Goal: Information Seeking & Learning: Check status

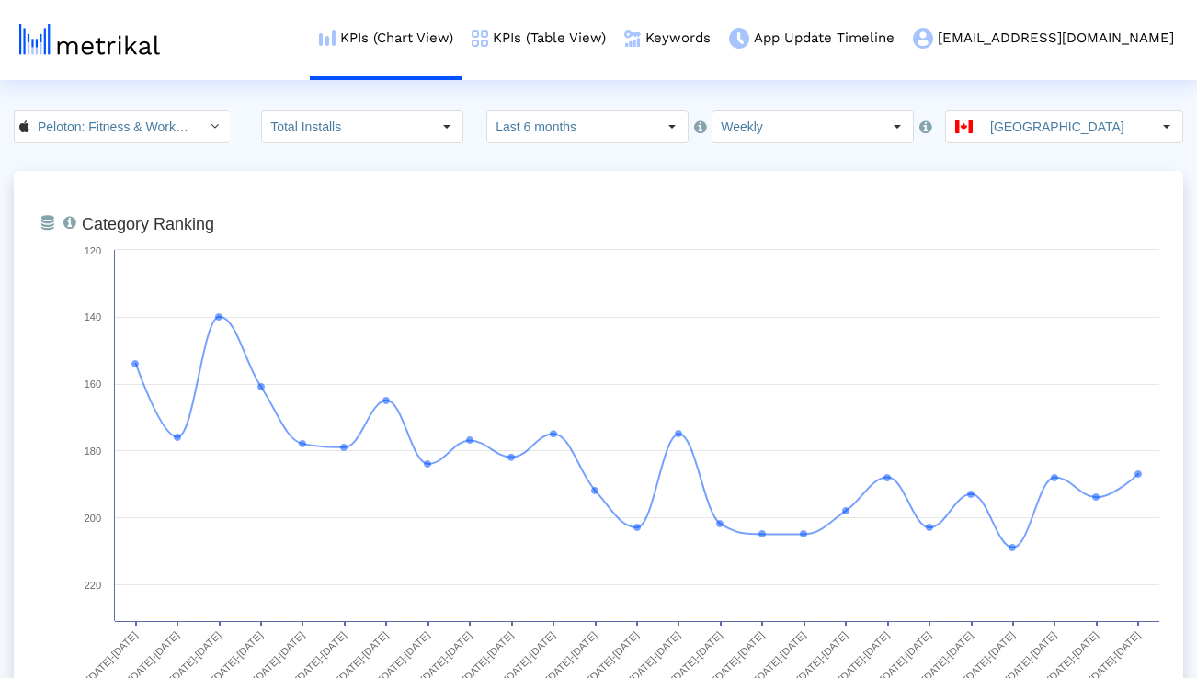
scroll to position [1430, 0]
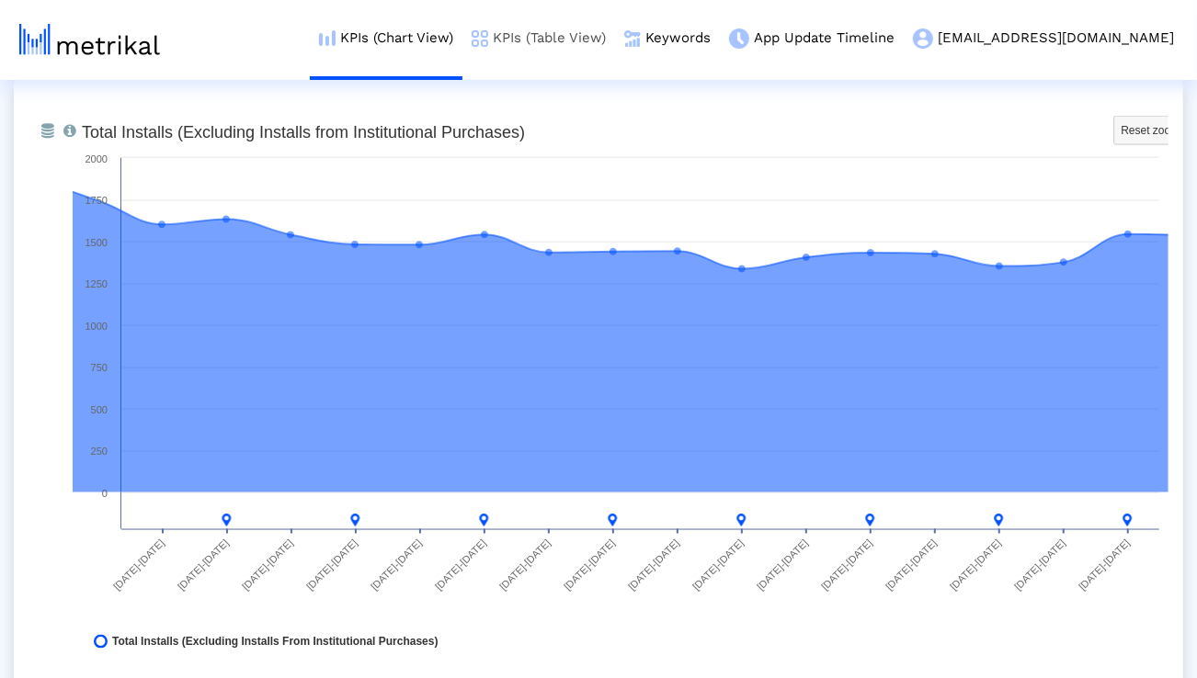
click at [615, 44] on link "KPIs (Table View)" at bounding box center [538, 38] width 153 height 76
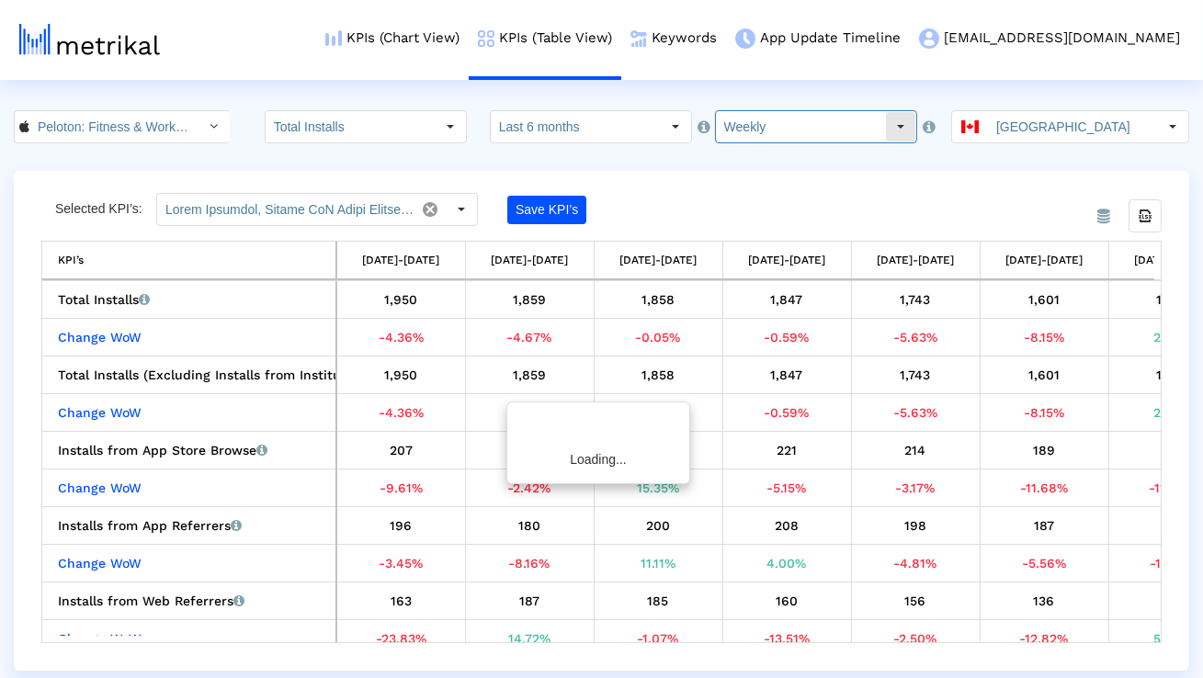
click at [778, 119] on input "Weekly" at bounding box center [800, 126] width 169 height 31
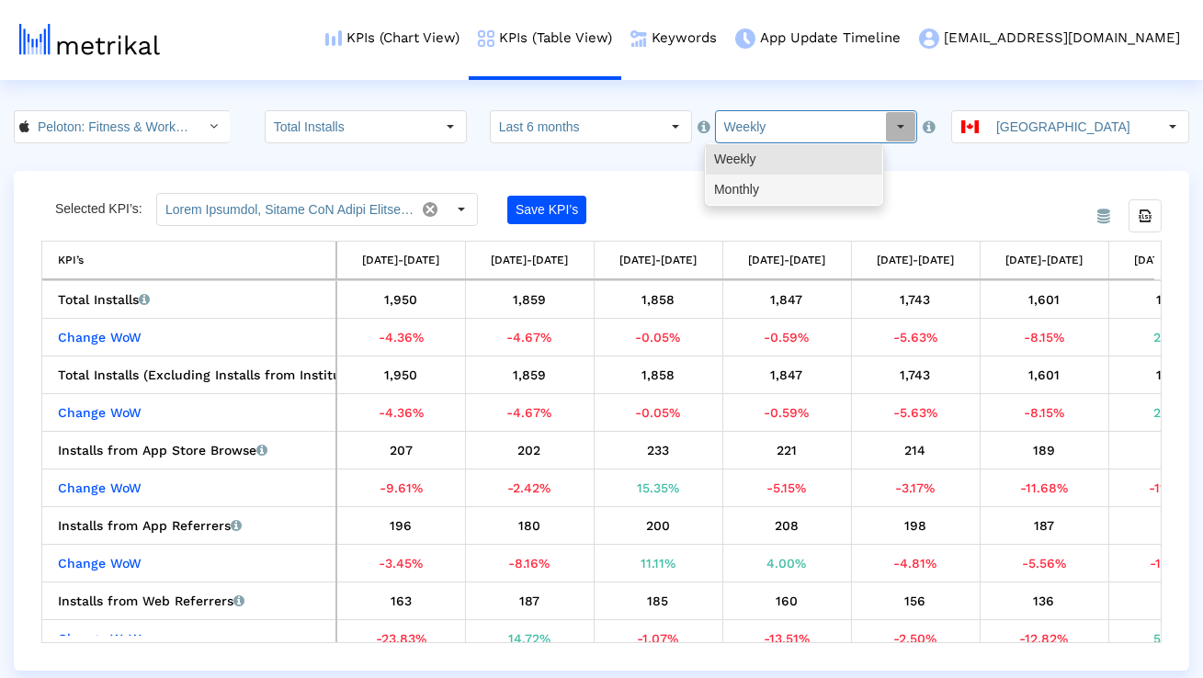
click at [746, 182] on div "Monthly" at bounding box center [794, 190] width 176 height 30
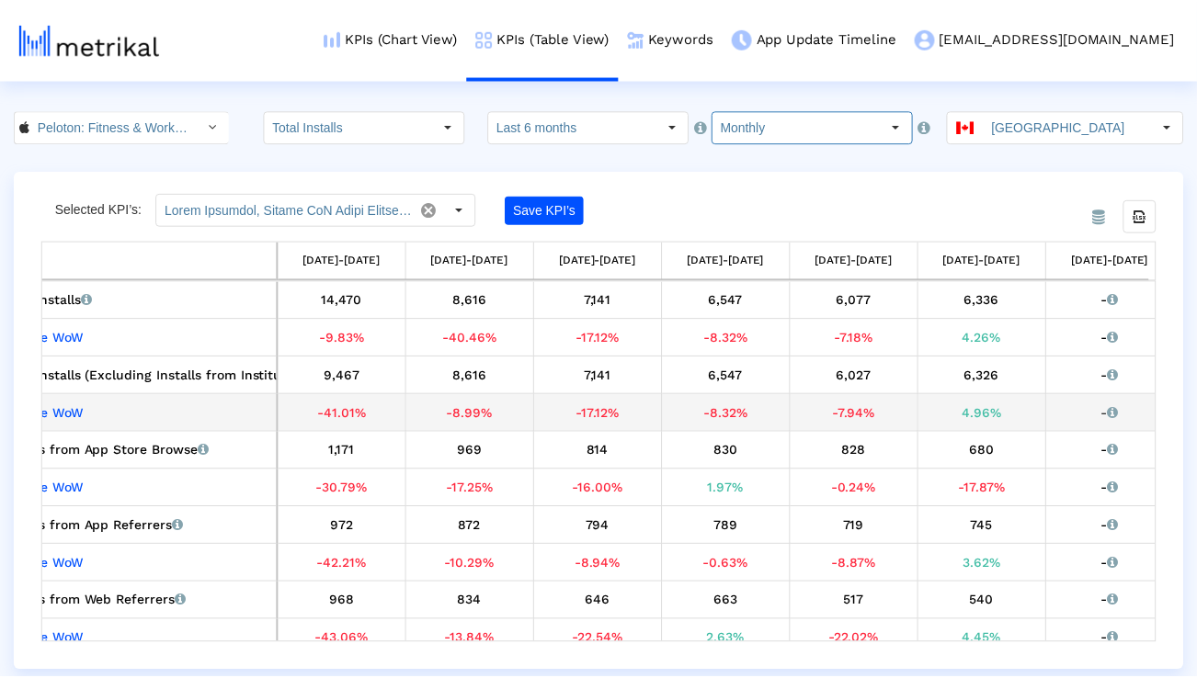
scroll to position [0, 82]
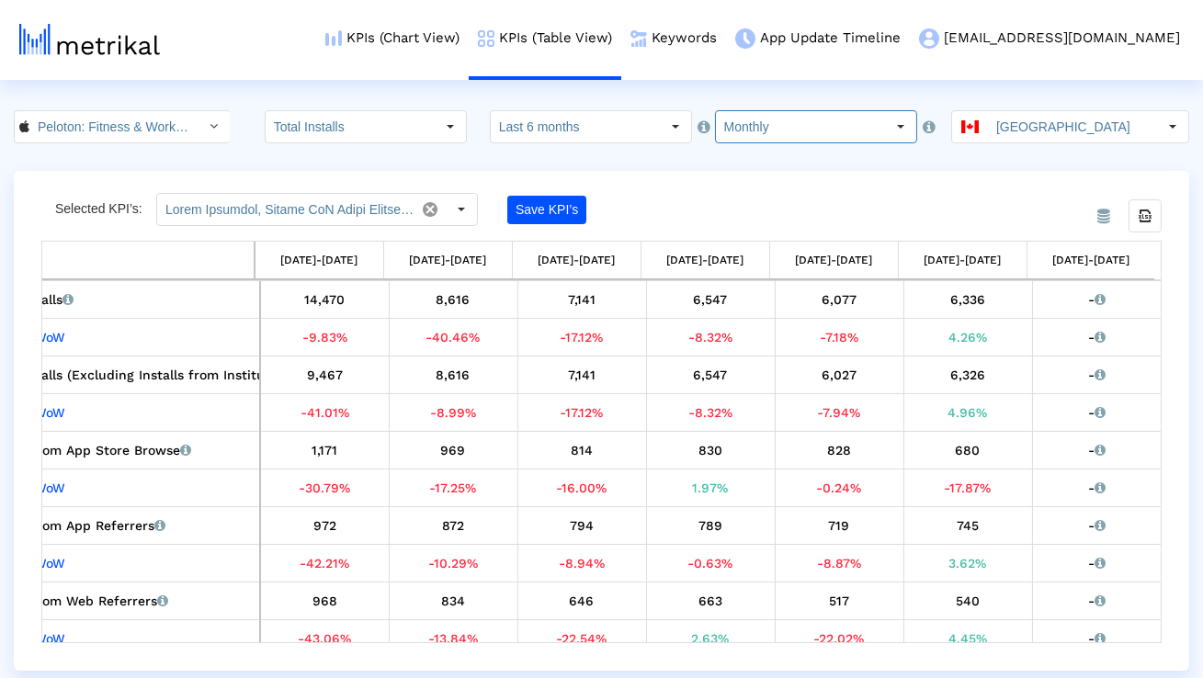
click at [801, 113] on input "Monthly" at bounding box center [800, 126] width 169 height 31
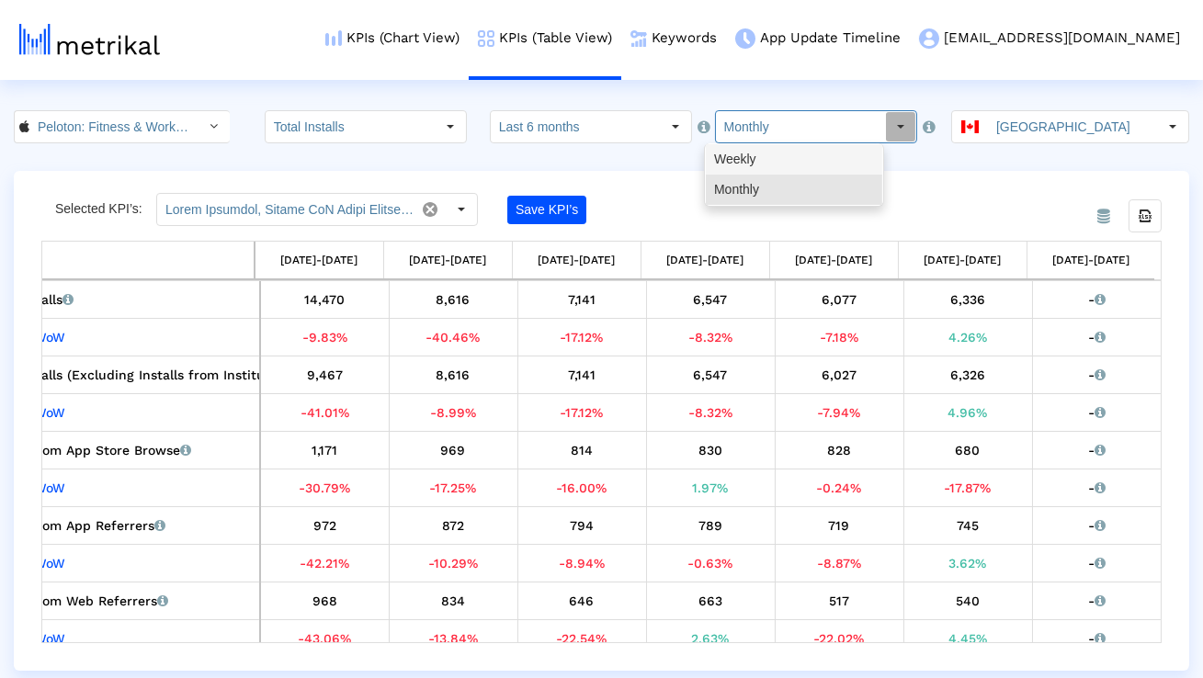
click at [780, 153] on div "Weekly" at bounding box center [794, 159] width 176 height 30
type input "Weekly"
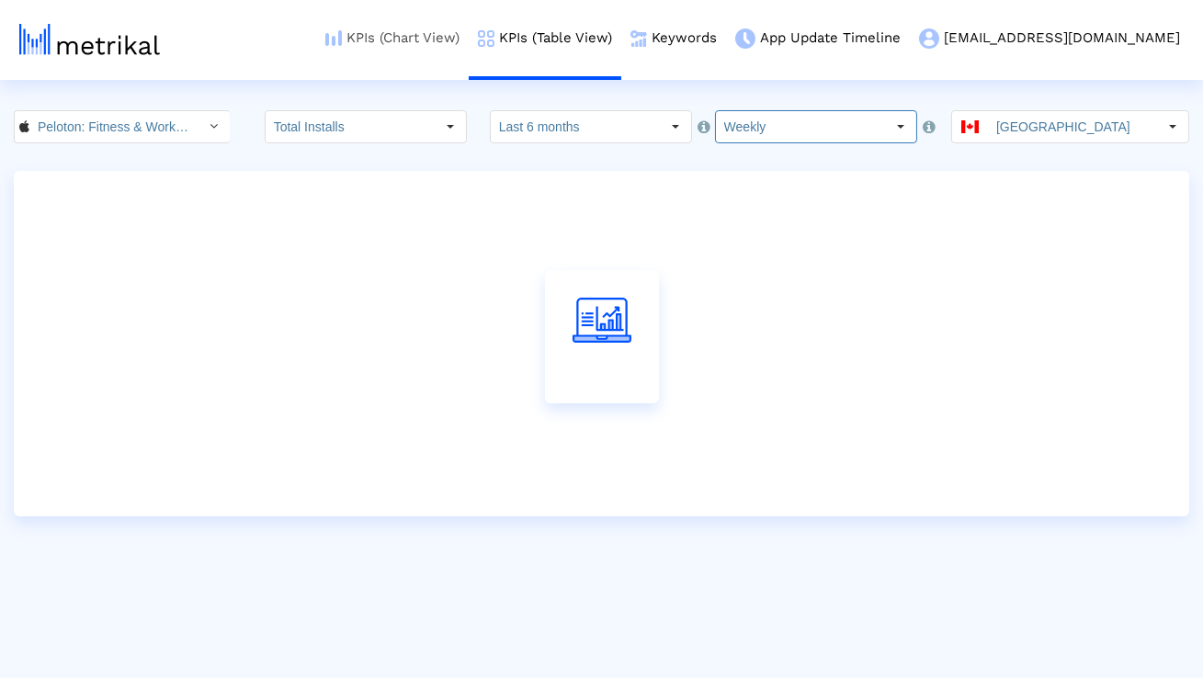
click at [469, 44] on link "KPIs (Chart View)" at bounding box center [392, 38] width 153 height 76
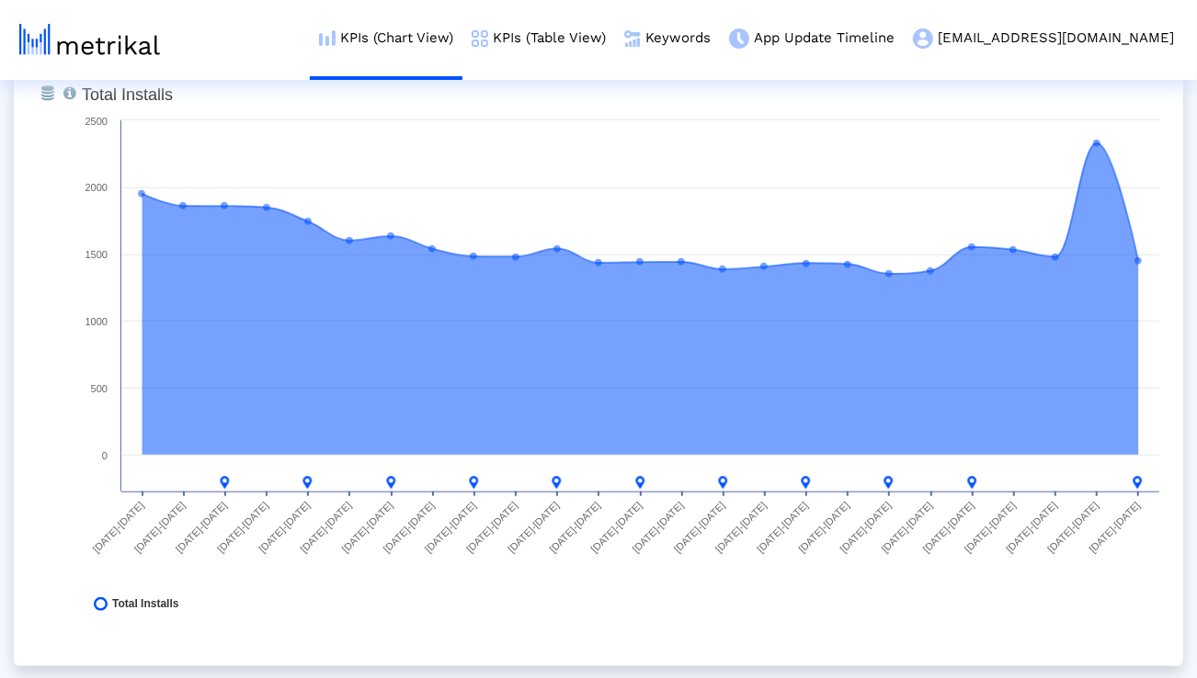
scroll to position [801, 0]
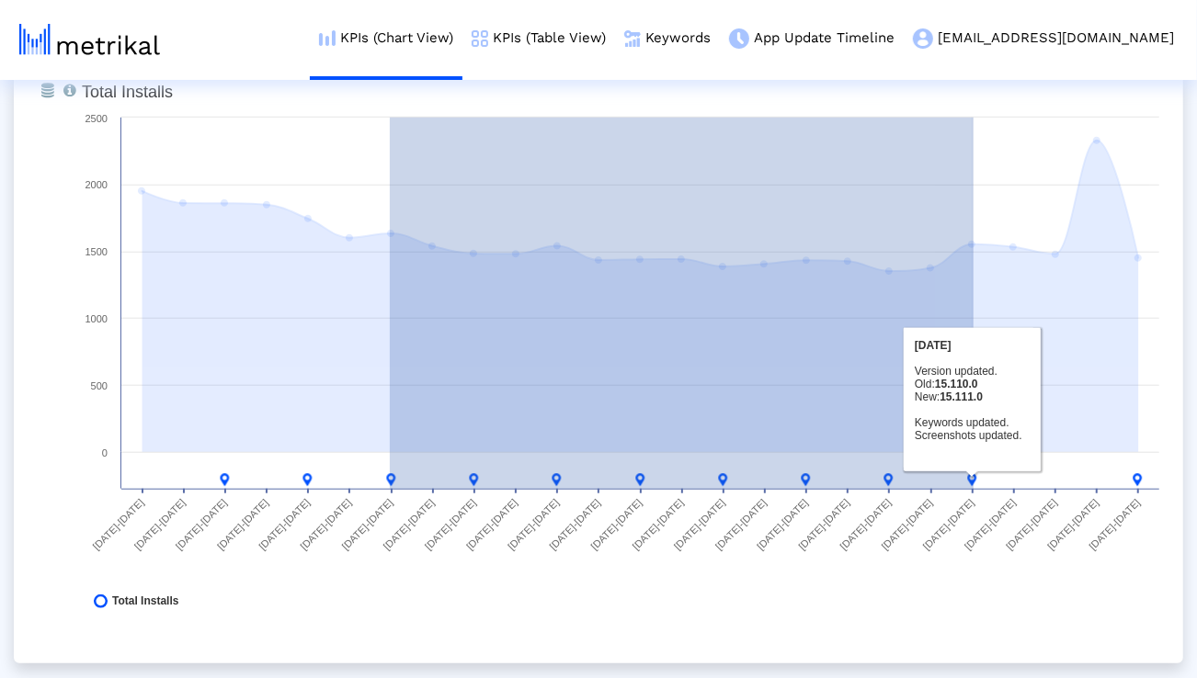
drag, startPoint x: 390, startPoint y: 479, endPoint x: 973, endPoint y: 484, distance: 583.7
click at [973, 484] on g at bounding box center [682, 480] width 922 height 13
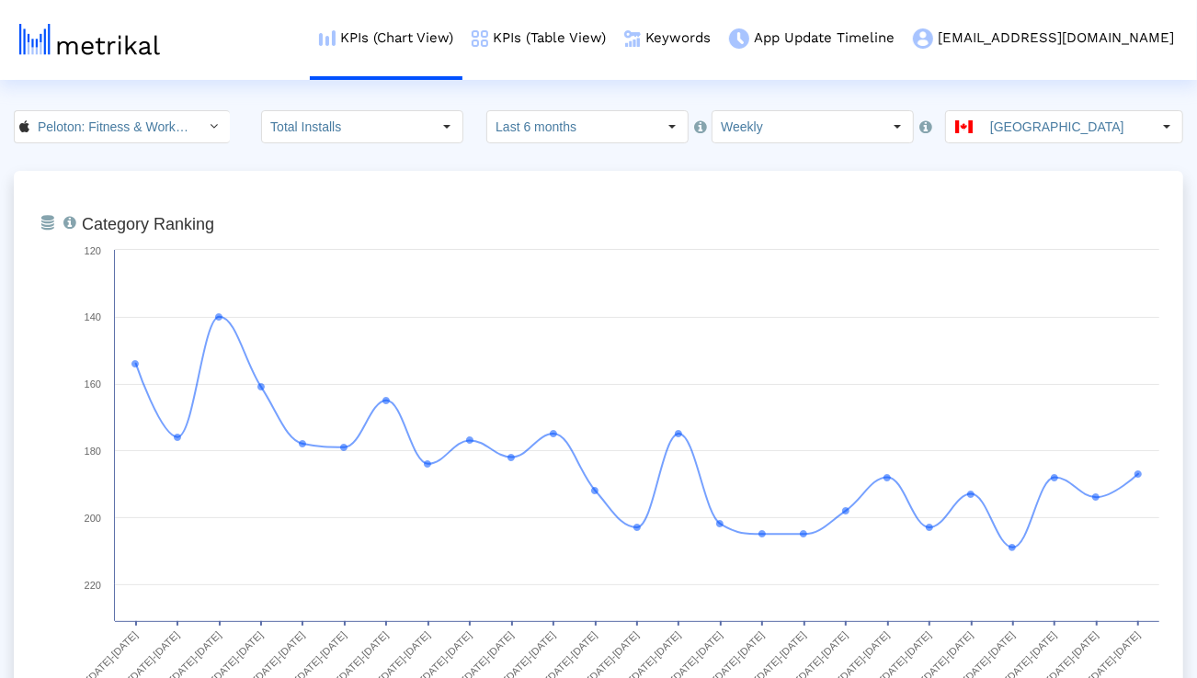
scroll to position [74, 0]
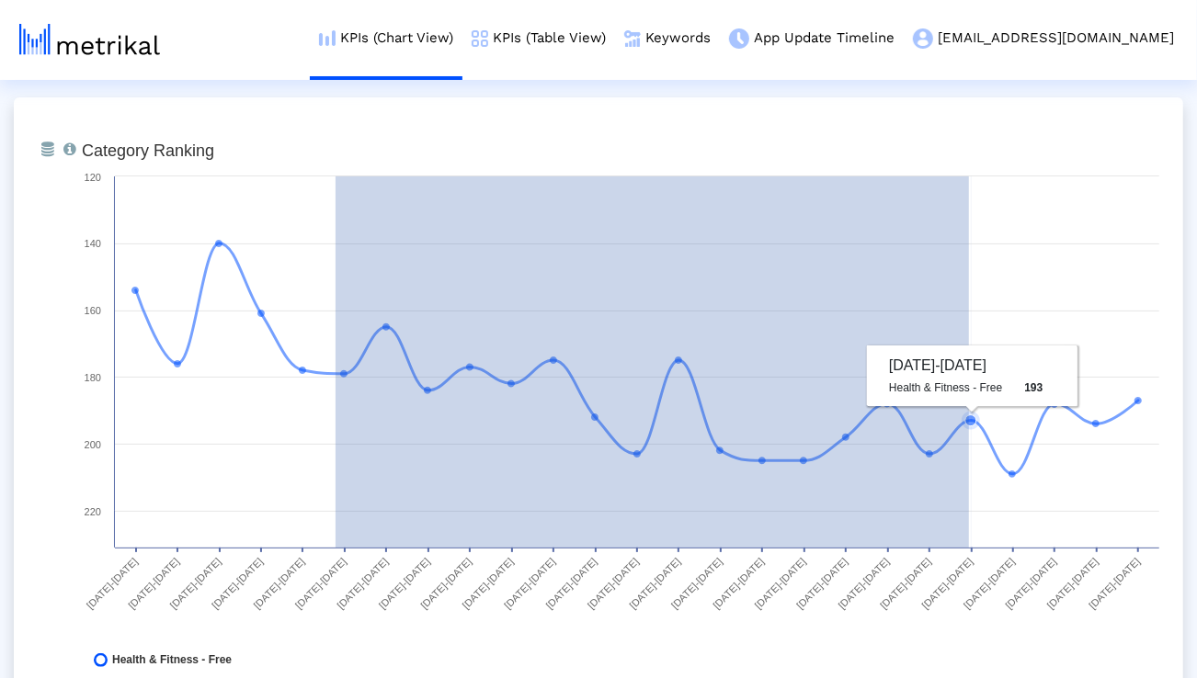
drag, startPoint x: 335, startPoint y: 459, endPoint x: 963, endPoint y: 478, distance: 628.1
click at [963, 478] on rect at bounding box center [621, 409] width 1096 height 551
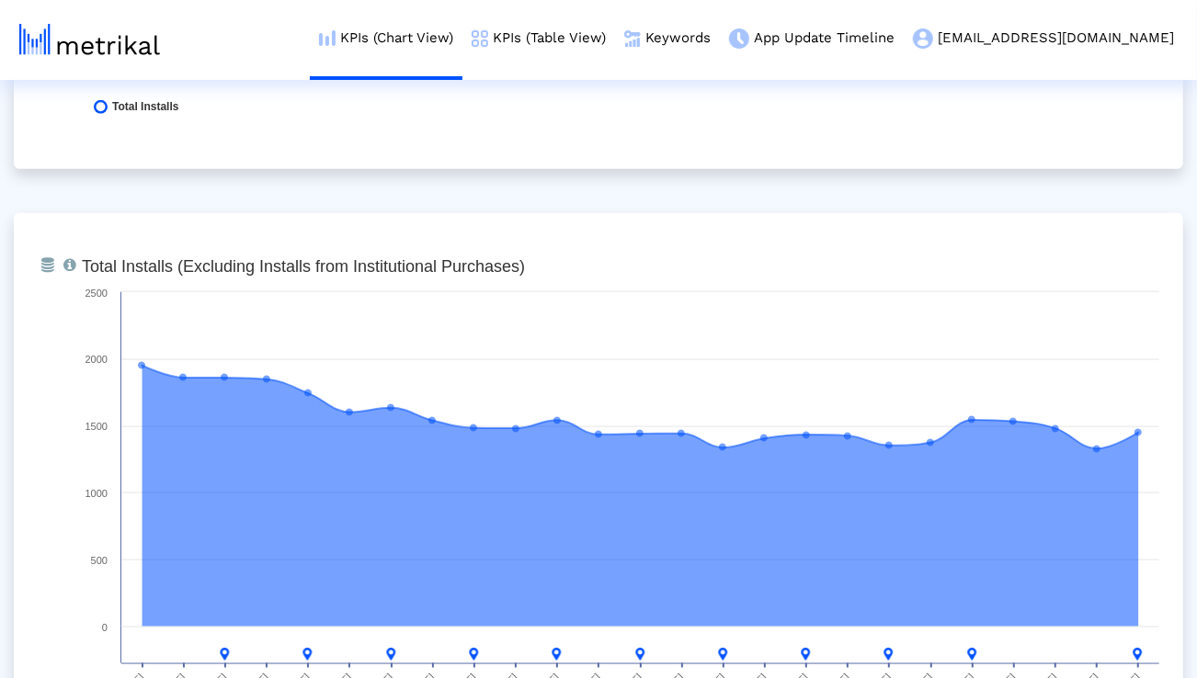
scroll to position [1424, 0]
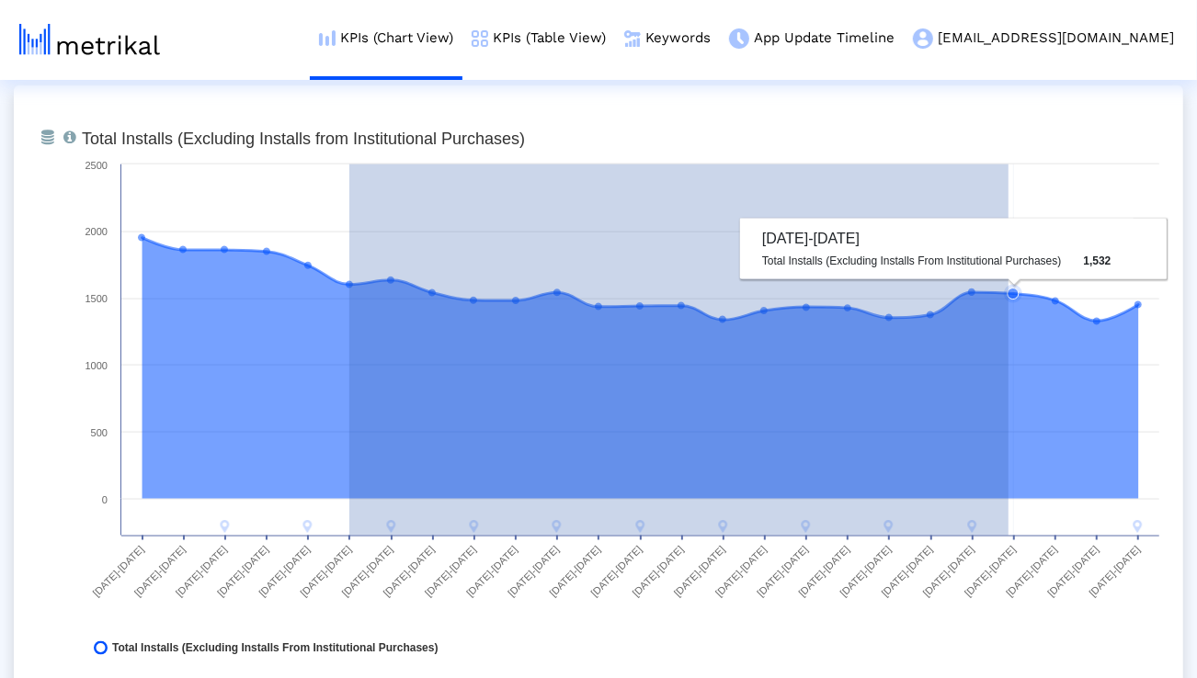
drag, startPoint x: 349, startPoint y: 287, endPoint x: 1009, endPoint y: 339, distance: 662.0
click at [1009, 339] on g at bounding box center [640, 384] width 1004 height 300
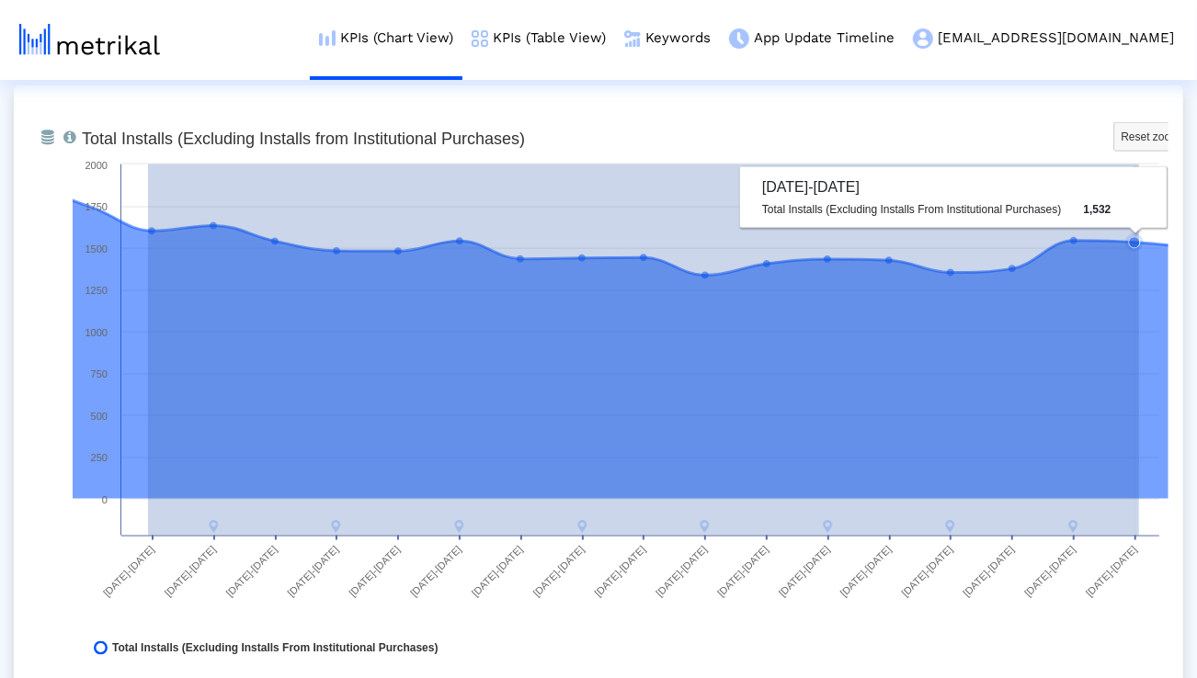
drag, startPoint x: 148, startPoint y: 232, endPoint x: 1139, endPoint y: 367, distance: 1000.0
click at [1139, 367] on g at bounding box center [582, 351] width 1482 height 364
